Goal: Navigation & Orientation: Find specific page/section

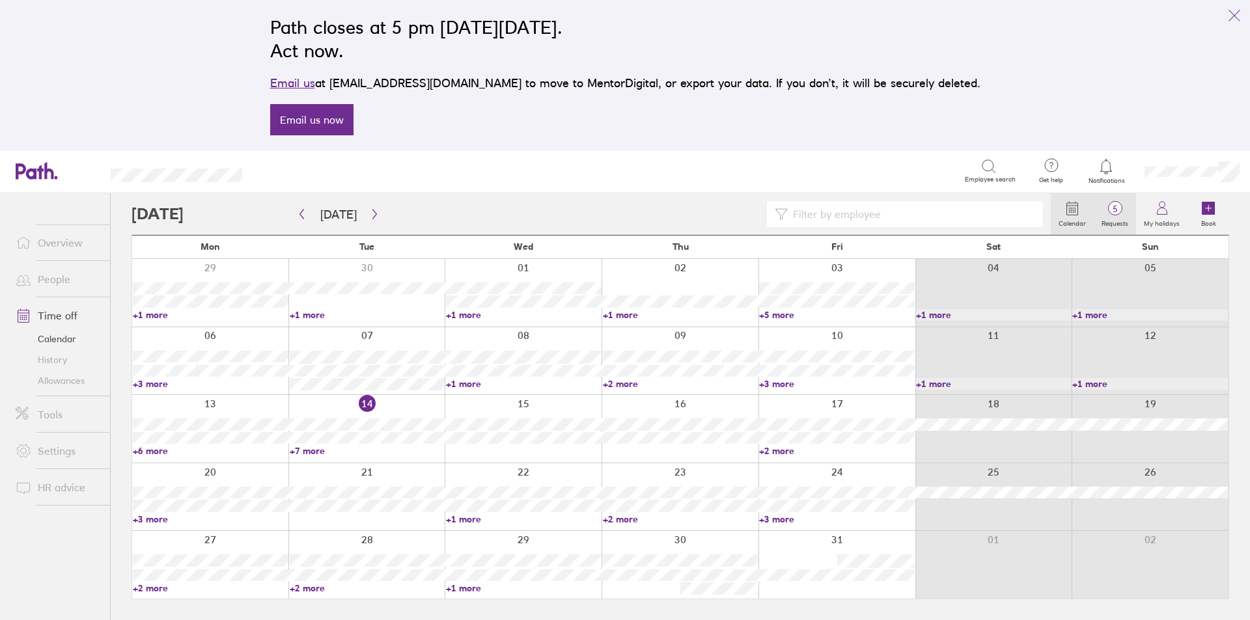
click at [1115, 214] on span "5" at bounding box center [1114, 209] width 42 height 10
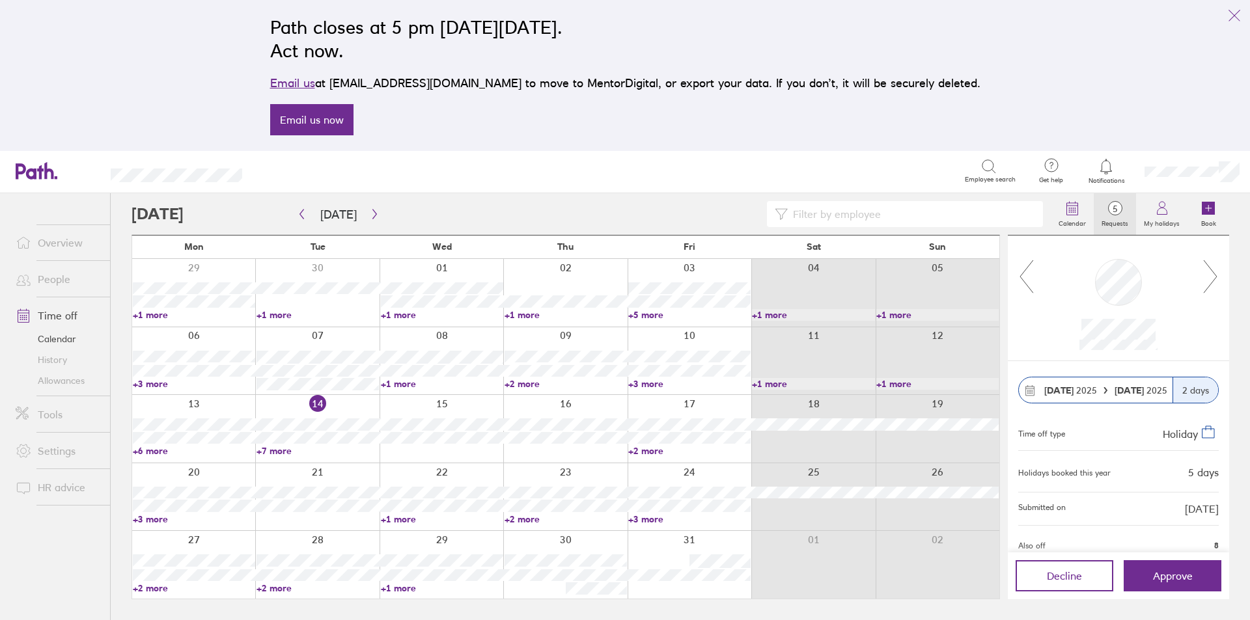
click at [1211, 275] on icon at bounding box center [1210, 276] width 16 height 35
click at [1205, 258] on div at bounding box center [1117, 299] width 221 height 126
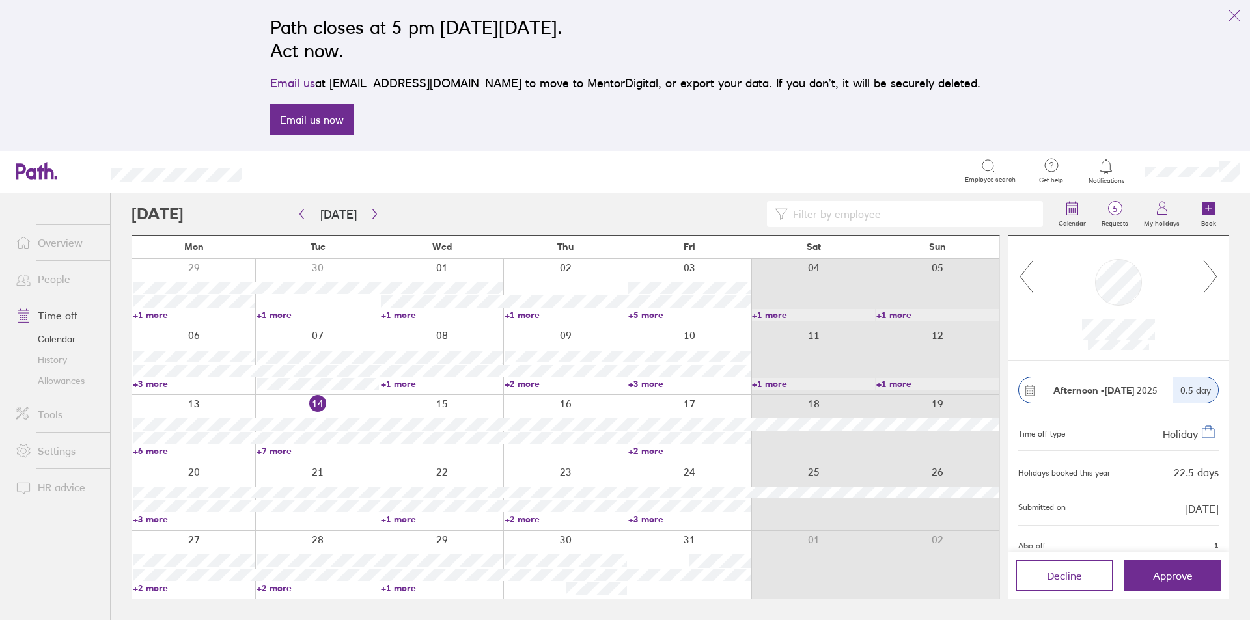
click at [1206, 265] on icon at bounding box center [1210, 276] width 16 height 35
click at [1208, 279] on icon at bounding box center [1210, 276] width 16 height 35
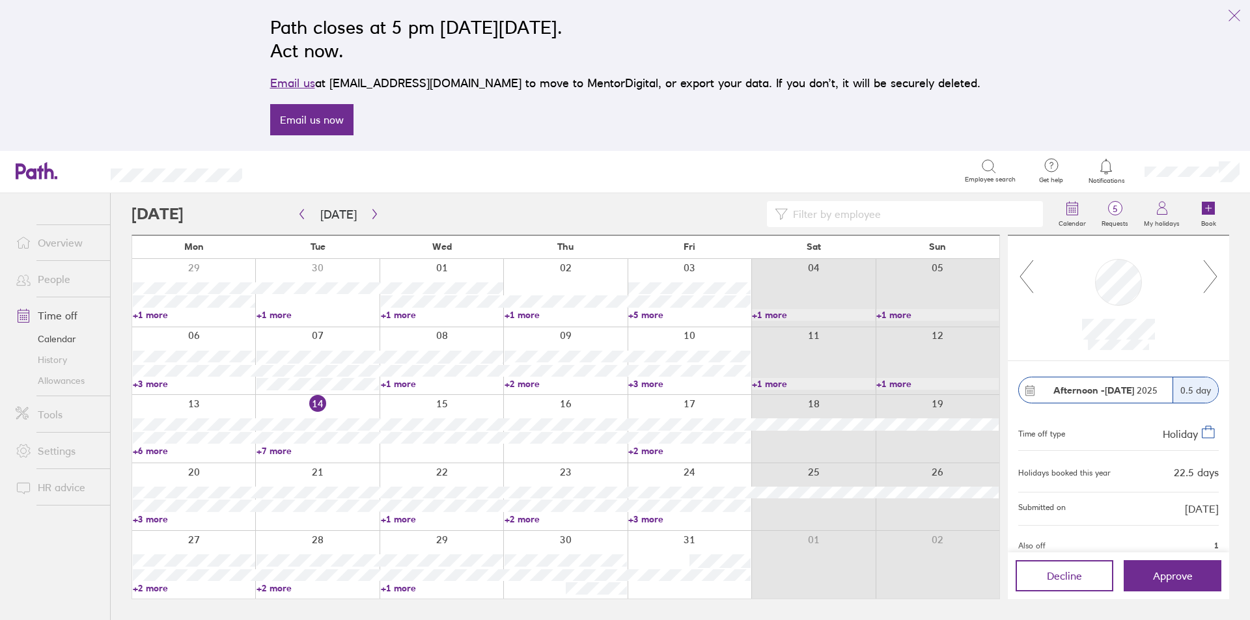
click at [1208, 279] on icon at bounding box center [1210, 276] width 16 height 35
click at [1205, 279] on icon at bounding box center [1210, 276] width 16 height 35
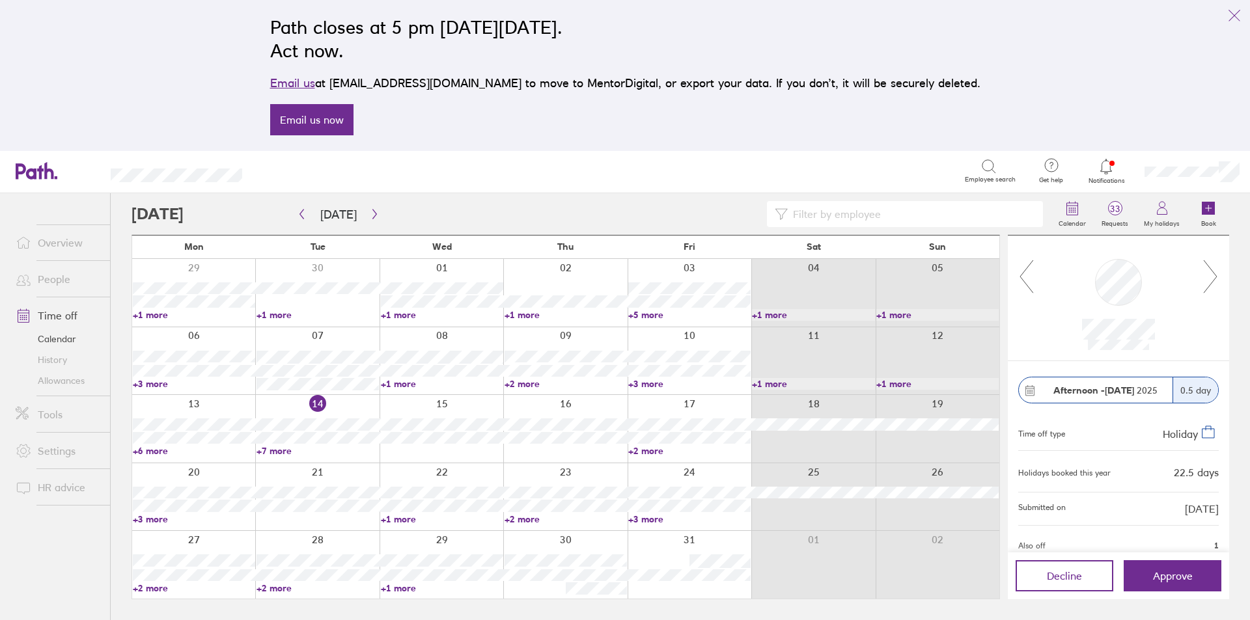
click at [1205, 279] on icon at bounding box center [1210, 276] width 16 height 35
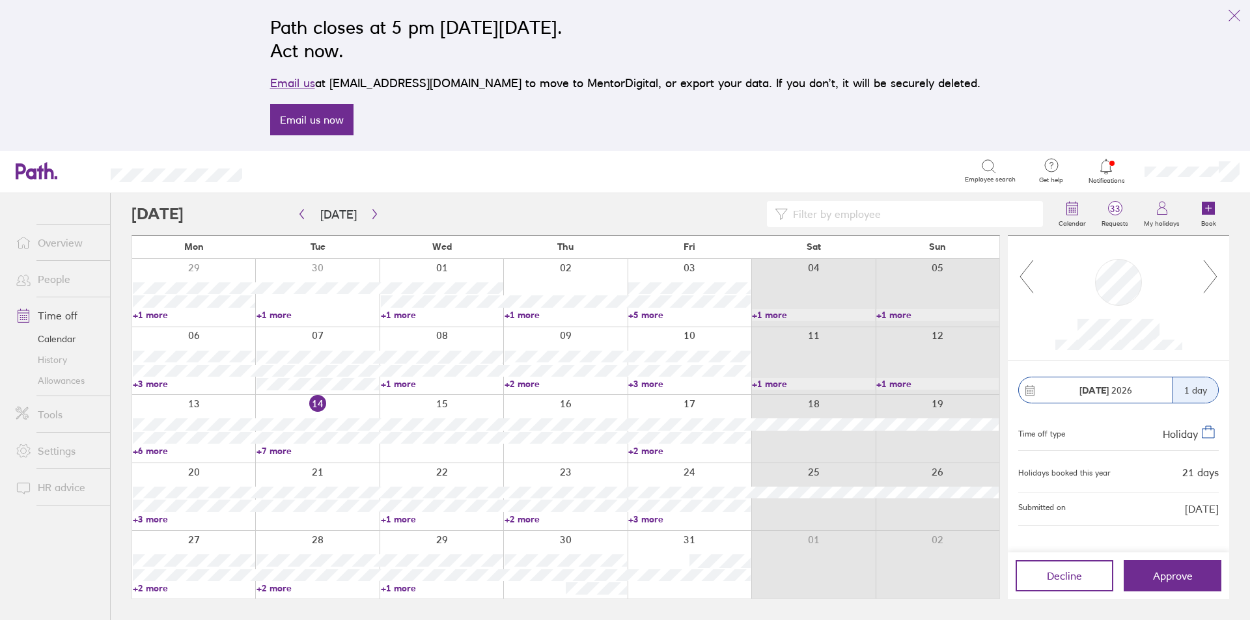
click at [1205, 279] on icon at bounding box center [1210, 276] width 16 height 35
click at [1205, 276] on icon at bounding box center [1210, 276] width 16 height 35
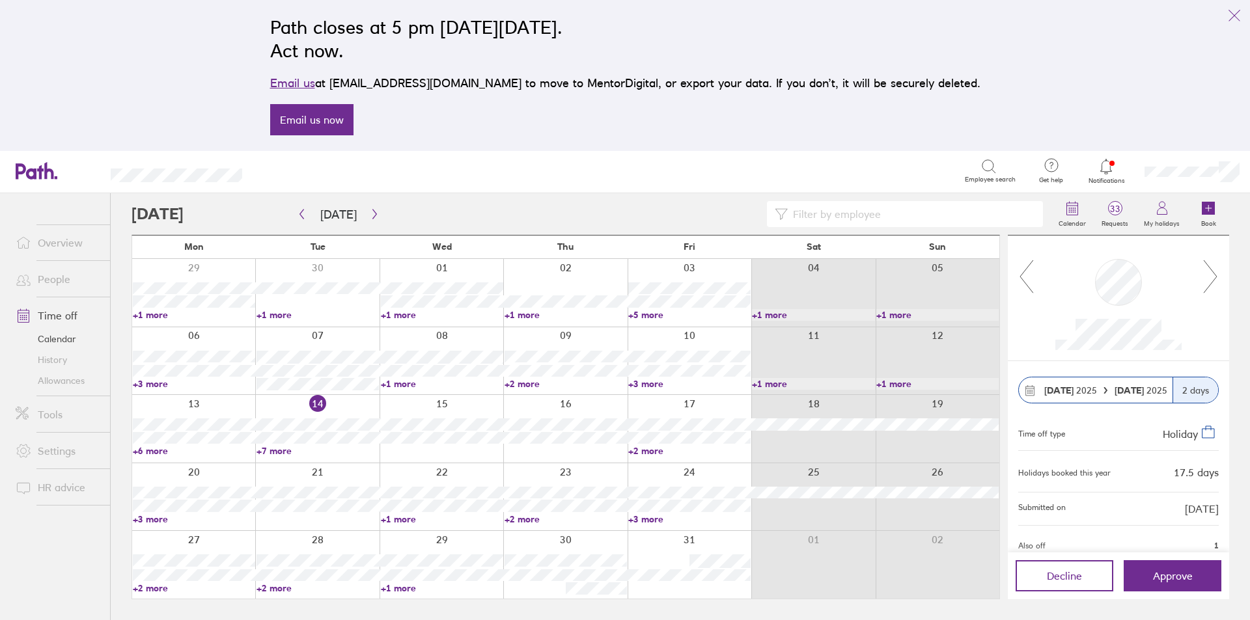
click at [1205, 276] on icon at bounding box center [1210, 276] width 16 height 35
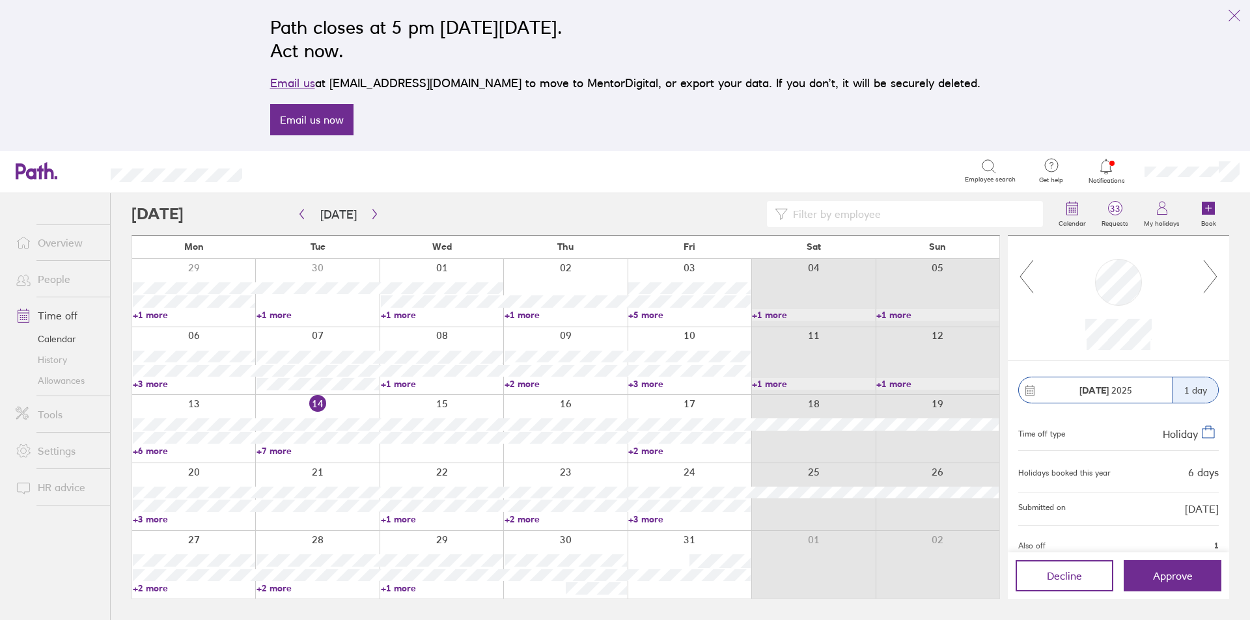
click at [1205, 276] on icon at bounding box center [1210, 276] width 16 height 35
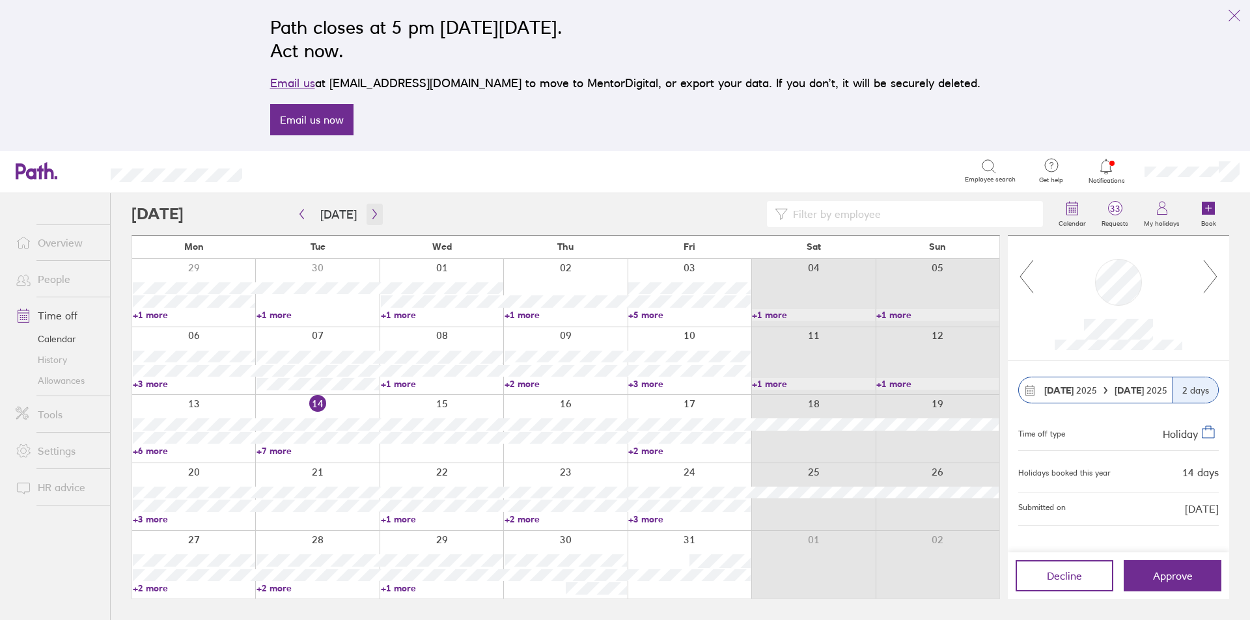
click at [370, 215] on icon "button" at bounding box center [375, 214] width 10 height 10
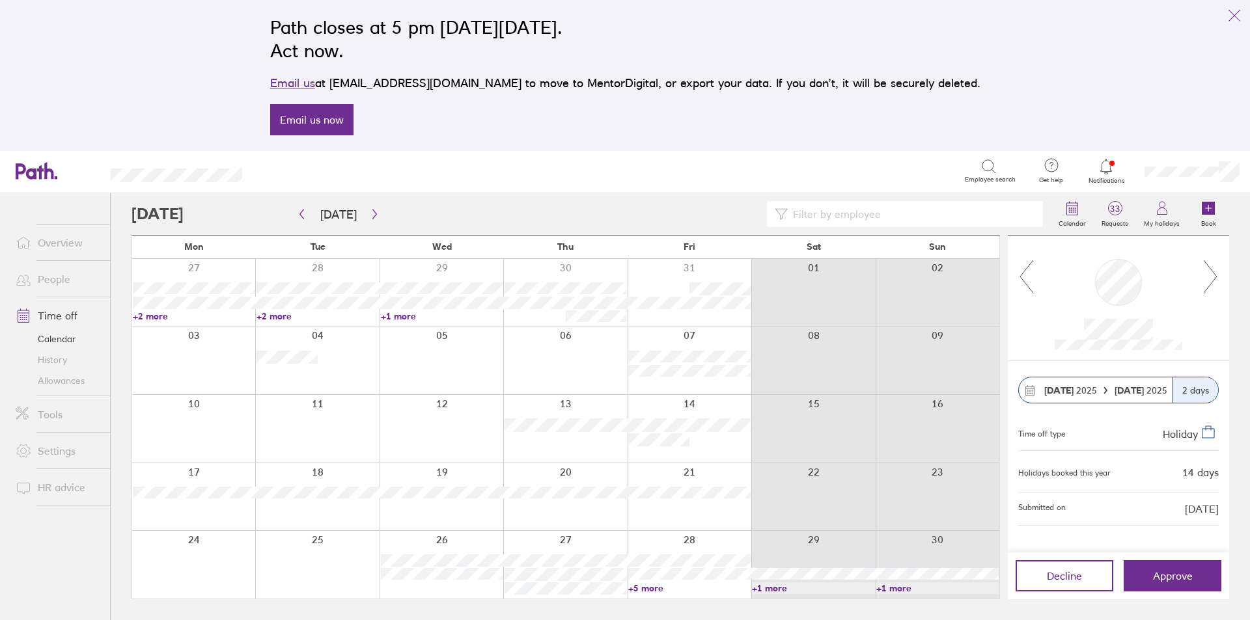
click at [51, 279] on link "People" at bounding box center [57, 279] width 105 height 26
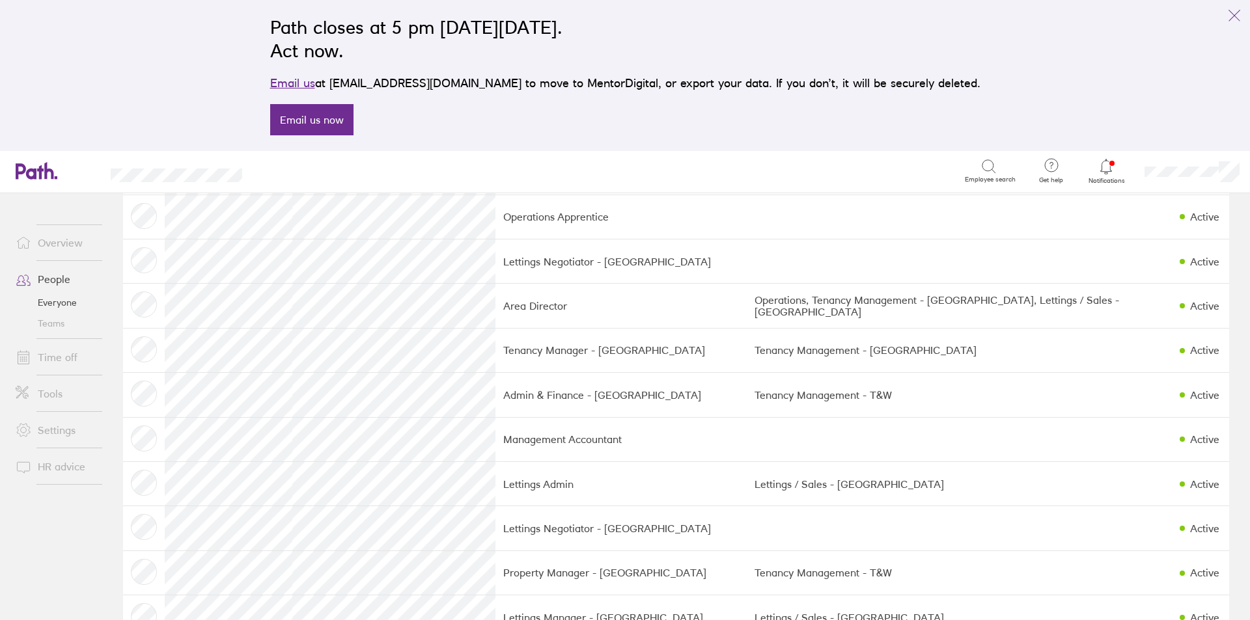
scroll to position [521, 0]
